Goal: Task Accomplishment & Management: Use online tool/utility

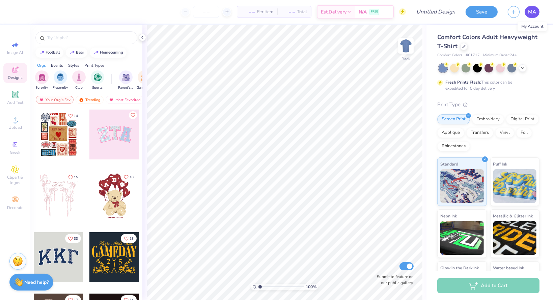
click at [535, 13] on span "MA" at bounding box center [532, 12] width 8 height 8
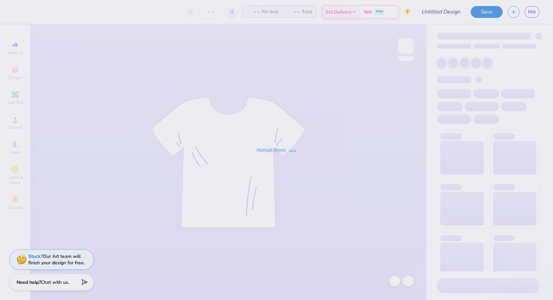
type input "Just flowers"
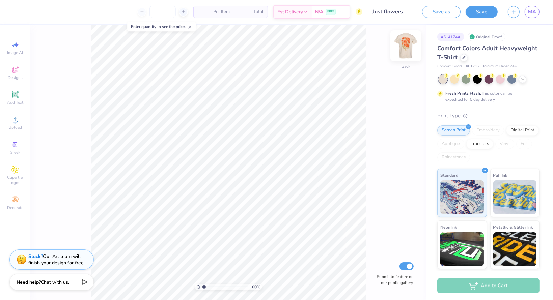
click at [404, 44] on img at bounding box center [405, 45] width 27 height 27
click at [14, 53] on span "Image AI" at bounding box center [15, 52] width 16 height 5
select select "4"
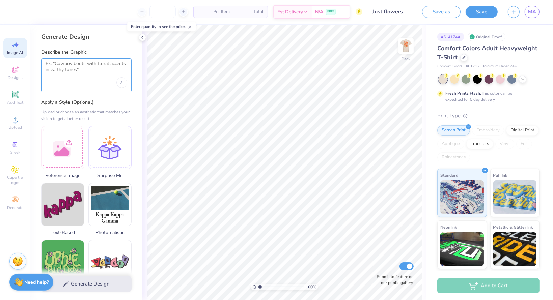
click at [87, 77] on textarea at bounding box center [87, 69] width 82 height 17
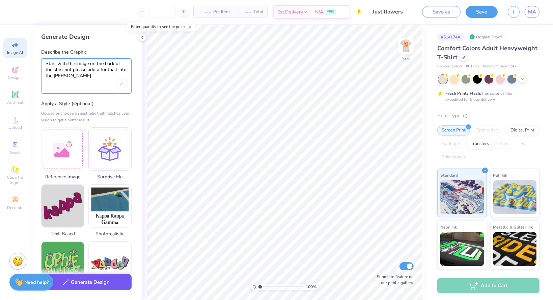
type textarea "Start with the image on the back of the shirt but please add a football into th…"
click at [119, 282] on button "Generate Design" at bounding box center [86, 282] width 90 height 17
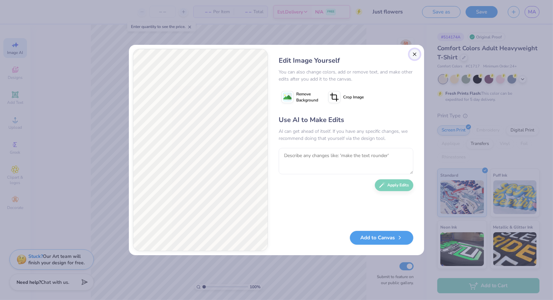
click at [414, 54] on button "Close" at bounding box center [414, 54] width 11 height 11
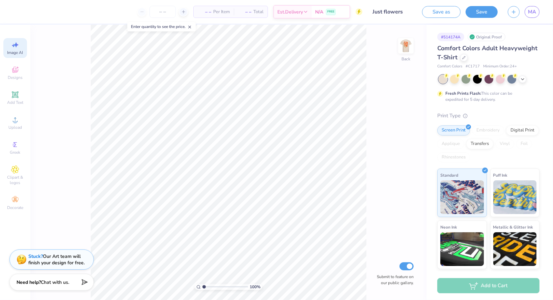
scroll to position [0, 15]
click at [411, 47] on img at bounding box center [405, 45] width 27 height 27
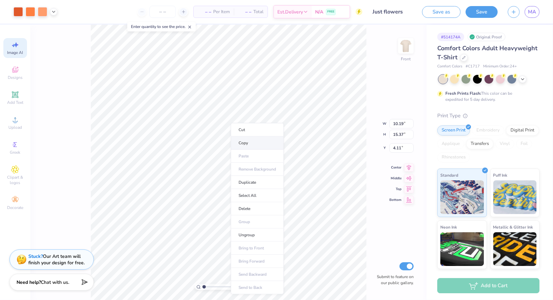
click at [244, 139] on li "Copy" at bounding box center [257, 143] width 53 height 13
click at [15, 52] on span "Image AI" at bounding box center [15, 52] width 16 height 5
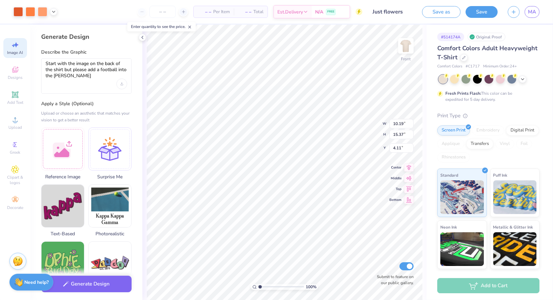
scroll to position [0, 0]
click at [63, 145] on div at bounding box center [62, 147] width 43 height 43
click at [67, 153] on div at bounding box center [62, 147] width 43 height 43
click at [66, 148] on div at bounding box center [62, 147] width 43 height 43
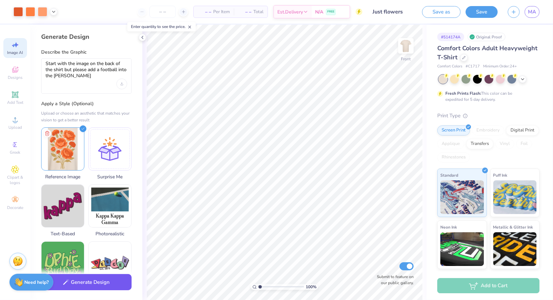
click at [97, 278] on button "Generate Design" at bounding box center [86, 282] width 90 height 17
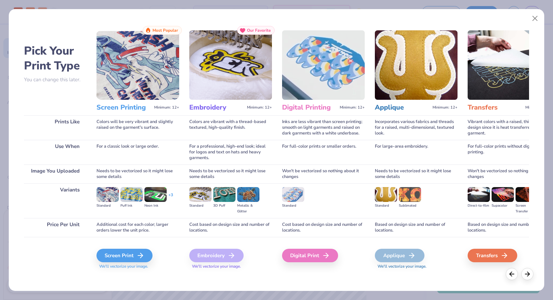
click at [128, 257] on div "Screen Print" at bounding box center [124, 255] width 56 height 13
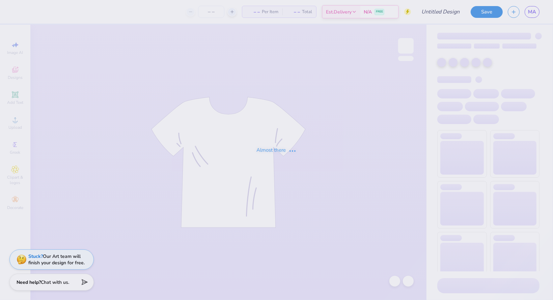
type input "Just flowers"
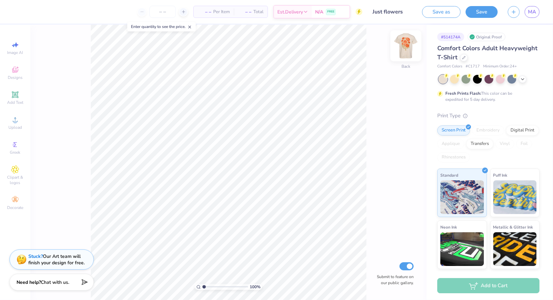
click at [412, 45] on img at bounding box center [405, 45] width 27 height 27
click at [406, 49] on img at bounding box center [405, 45] width 27 height 27
click at [406, 49] on img at bounding box center [405, 45] width 13 height 13
